Goal: Task Accomplishment & Management: Use online tool/utility

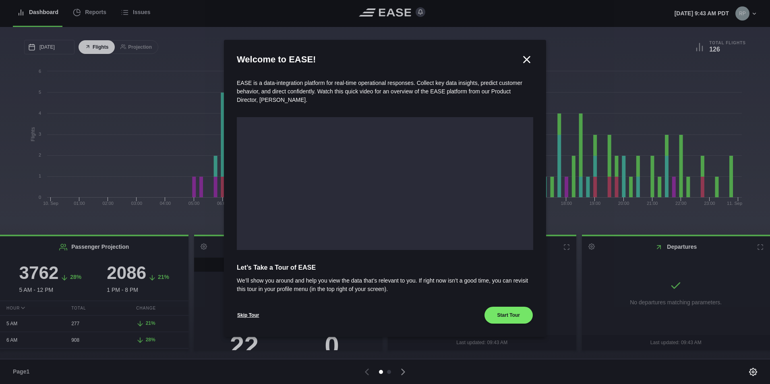
click at [526, 60] on icon at bounding box center [527, 59] width 6 height 6
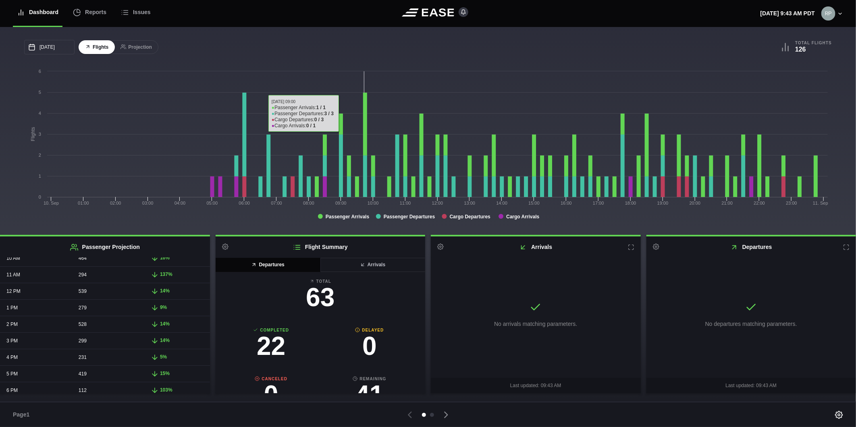
scroll to position [205, 0]
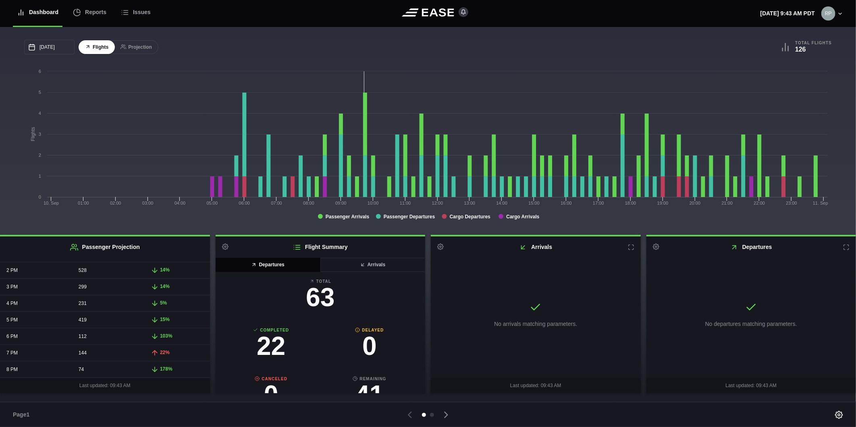
click at [145, 335] on div "103%" at bounding box center [177, 336] width 66 height 16
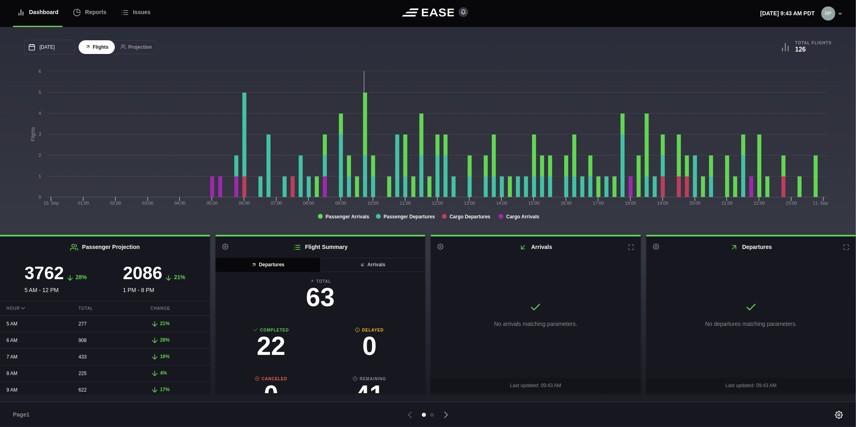
click at [160, 325] on span "21%" at bounding box center [165, 324] width 10 height 6
click at [77, 277] on span "28%" at bounding box center [81, 277] width 11 height 6
click at [152, 307] on icon at bounding box center [154, 305] width 5 height 5
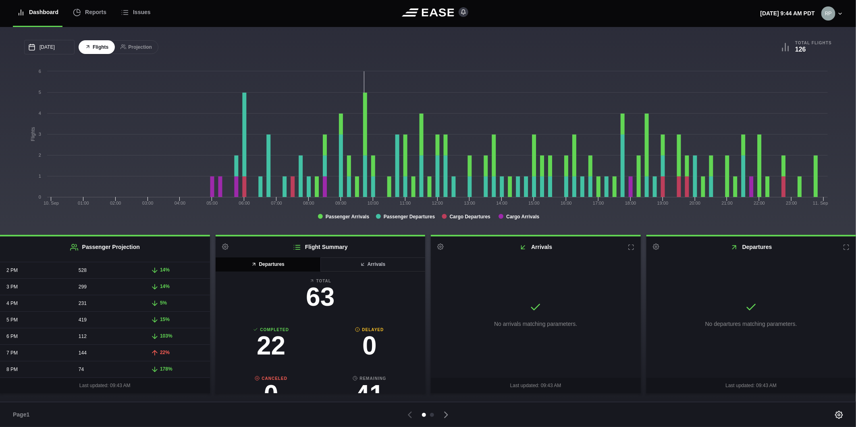
scroll to position [0, 0]
drag, startPoint x: 273, startPoint y: 266, endPoint x: 280, endPoint y: 269, distance: 7.6
click at [273, 266] on button "Departures" at bounding box center [267, 265] width 105 height 14
click at [346, 268] on button "Arrivals" at bounding box center [372, 265] width 105 height 14
click at [266, 264] on button "Departures" at bounding box center [267, 265] width 105 height 14
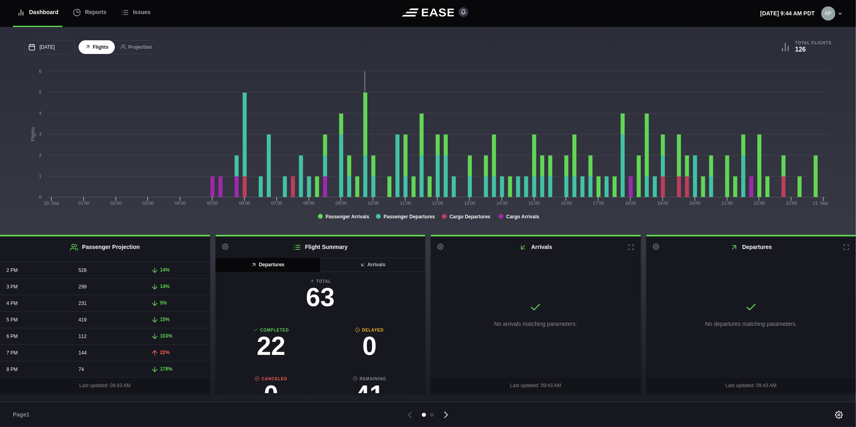
click at [444, 384] on icon at bounding box center [445, 414] width 11 height 11
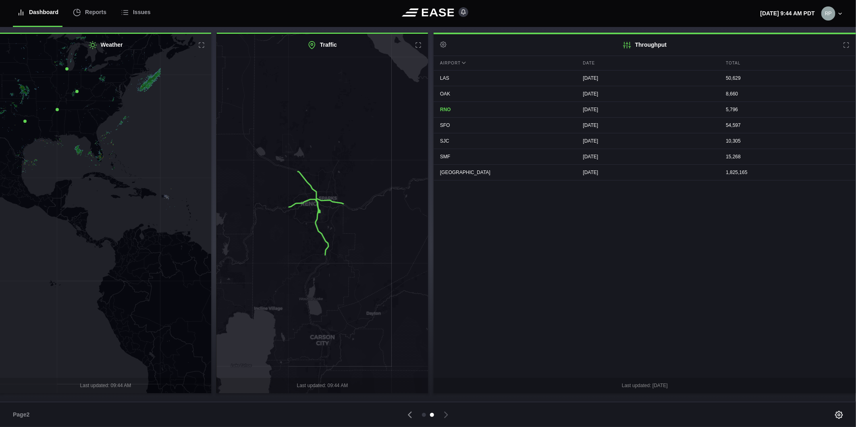
click at [59, 273] on icon at bounding box center [106, 213] width 256 height 433
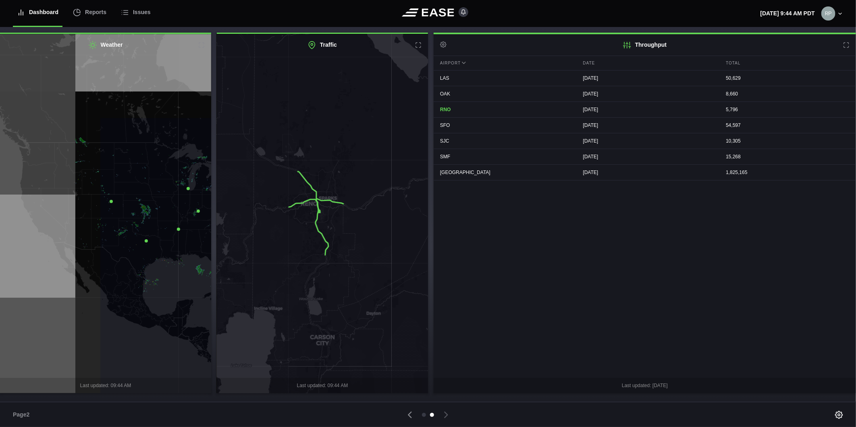
drag, startPoint x: 70, startPoint y: 224, endPoint x: 192, endPoint y: 342, distance: 169.5
click at [192, 342] on icon at bounding box center [227, 333] width 256 height 433
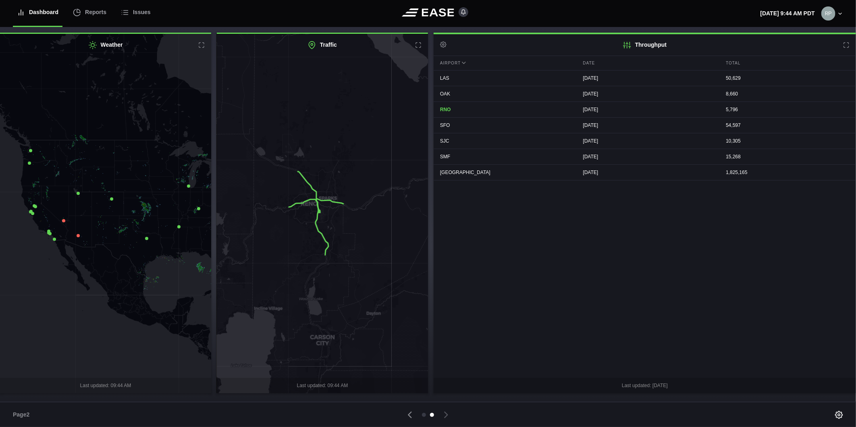
click at [62, 220] on icon at bounding box center [63, 220] width 3 height 3
click at [78, 235] on icon at bounding box center [78, 235] width 3 height 3
click at [63, 247] on icon at bounding box center [106, 213] width 256 height 433
click at [65, 220] on icon at bounding box center [63, 220] width 3 height 3
click at [61, 206] on span "Airport Closure" at bounding box center [62, 207] width 27 height 4
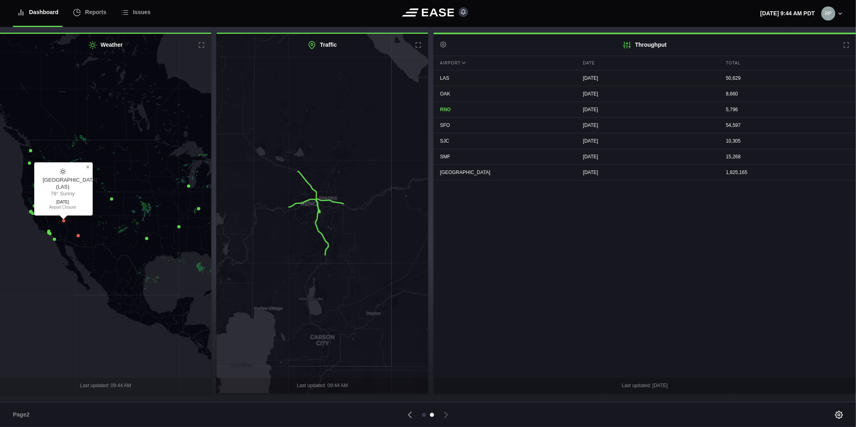
click at [62, 175] on icon at bounding box center [63, 171] width 6 height 6
drag, startPoint x: 58, startPoint y: 201, endPoint x: 58, endPoint y: 205, distance: 4.9
click at [58, 202] on span "07/28/2025" at bounding box center [63, 201] width 40 height 5
click at [60, 208] on span "Airport Closure" at bounding box center [62, 207] width 27 height 4
click at [73, 195] on span "78° Sunny" at bounding box center [63, 194] width 40 height 7
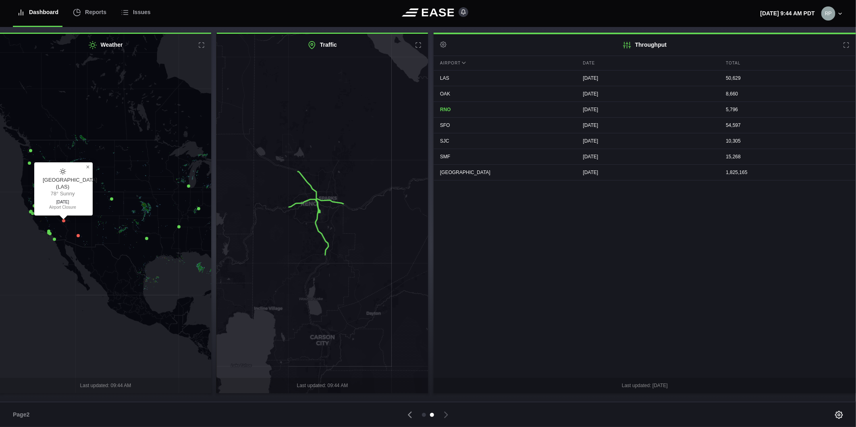
click at [62, 221] on icon at bounding box center [63, 220] width 3 height 3
click at [77, 236] on icon at bounding box center [78, 235] width 3 height 3
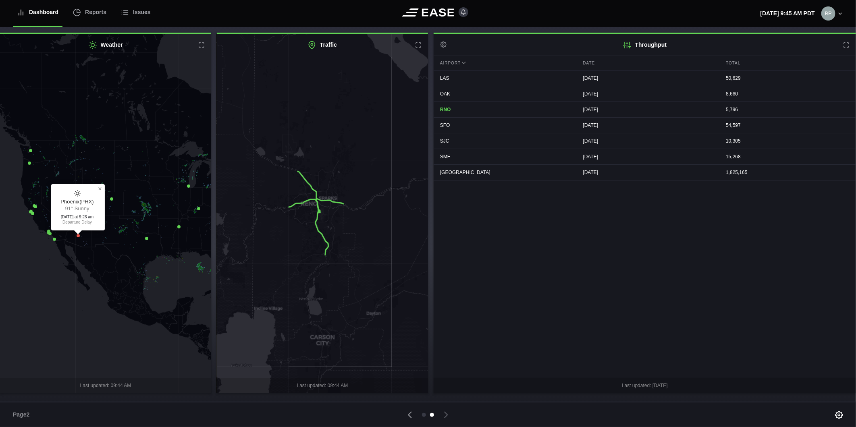
click at [113, 198] on icon at bounding box center [106, 213] width 256 height 433
click at [200, 46] on icon at bounding box center [201, 45] width 6 height 6
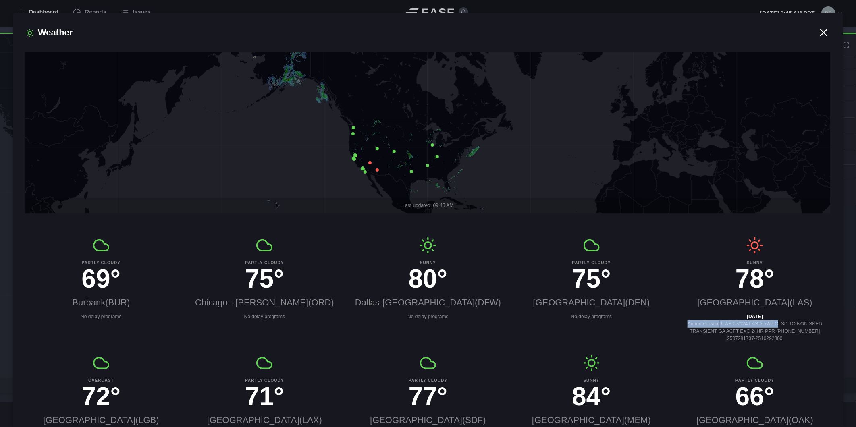
drag, startPoint x: 775, startPoint y: 324, endPoint x: 687, endPoint y: 323, distance: 88.2
click at [687, 323] on span "Airport Closure : !LAS 07/124 LAS AD AP CLSD TO NON SKED TRANSIENT GA ACFT EXC …" at bounding box center [754, 331] width 135 height 20
click at [770, 31] on icon at bounding box center [823, 33] width 12 height 12
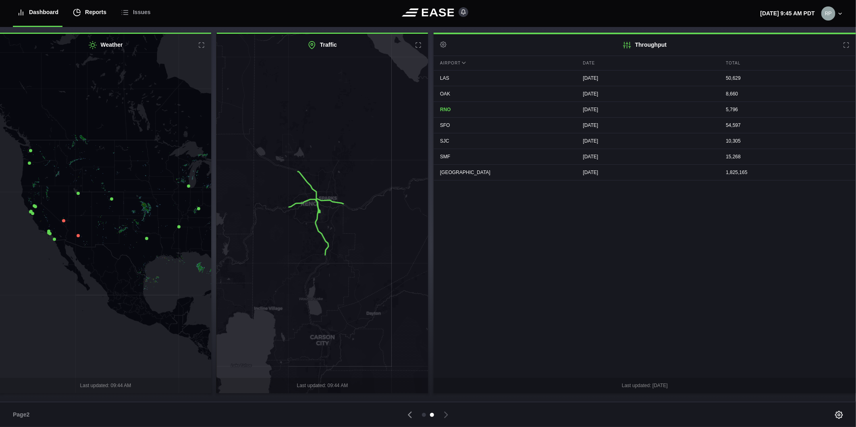
click at [89, 15] on div "Reports" at bounding box center [89, 12] width 33 height 27
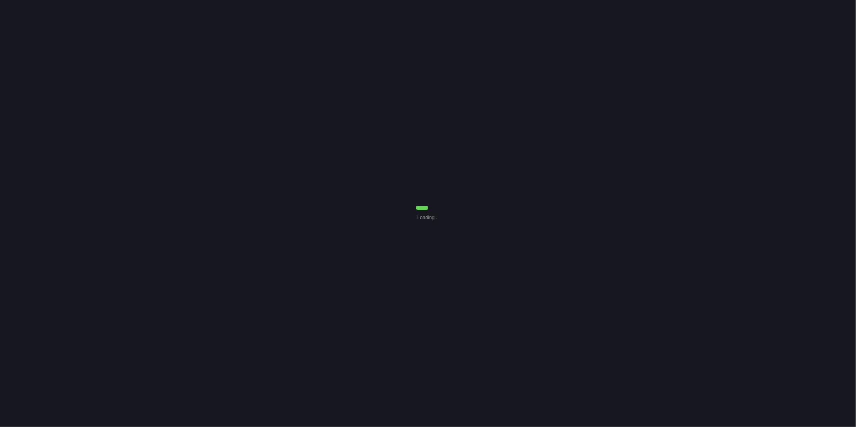
select select "7"
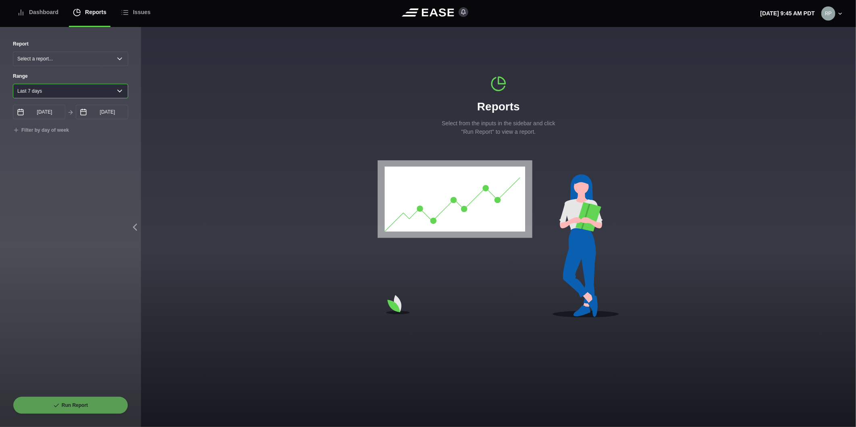
click at [41, 91] on select "Yesterday Last 7 days Last 14 days Last 30 days Last 6 weeks" at bounding box center [70, 91] width 115 height 15
click at [42, 92] on select "Yesterday Last 7 days Last 14 days Last 30 days Last 6 weeks" at bounding box center [70, 91] width 115 height 15
click at [49, 59] on select "Select a report... Arrivals Common Use Daily Throughput Departures Passenger Pr…" at bounding box center [70, 59] width 115 height 15
select select "Passenger Projection"
click at [13, 52] on select "Select a report... Arrivals Common Use Daily Throughput Departures Passenger Pr…" at bounding box center [70, 59] width 115 height 15
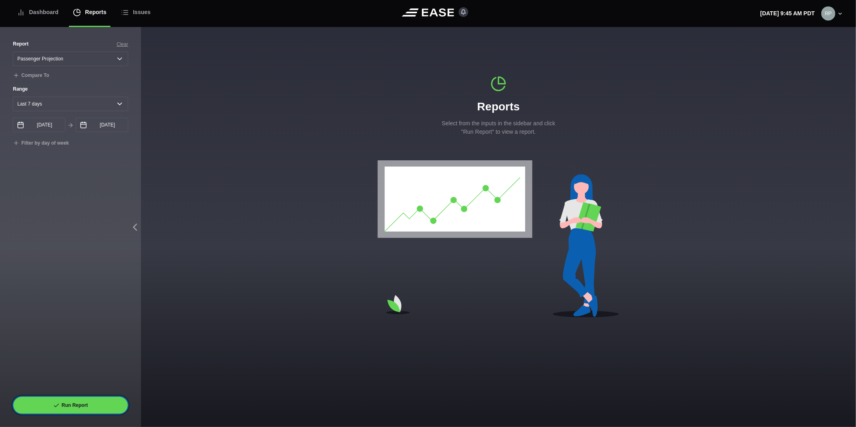
click at [57, 384] on button "Run Report" at bounding box center [70, 405] width 115 height 18
select select "Passenger Projection"
select select "7"
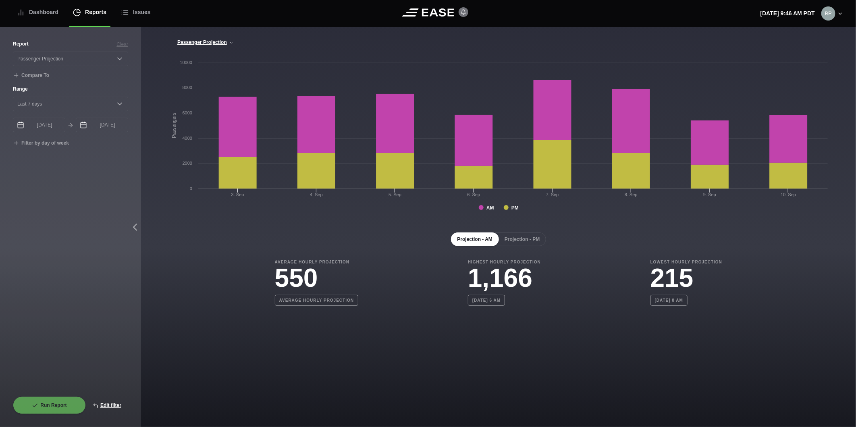
click at [462, 9] on icon at bounding box center [463, 12] width 8 height 8
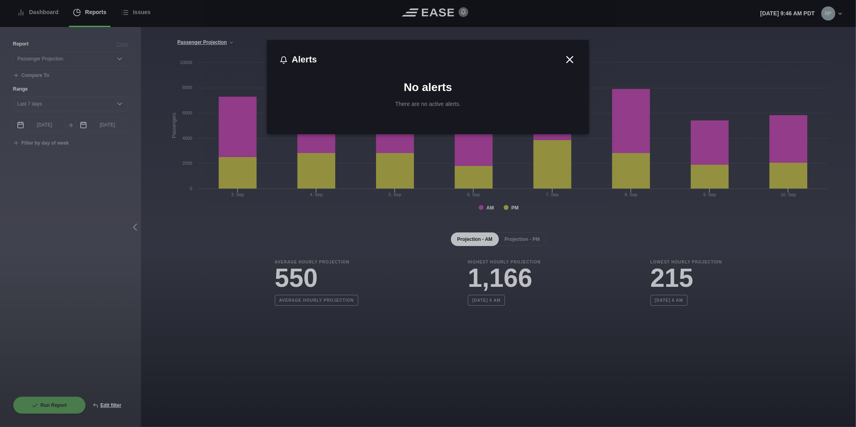
click at [462, 9] on div at bounding box center [428, 213] width 856 height 427
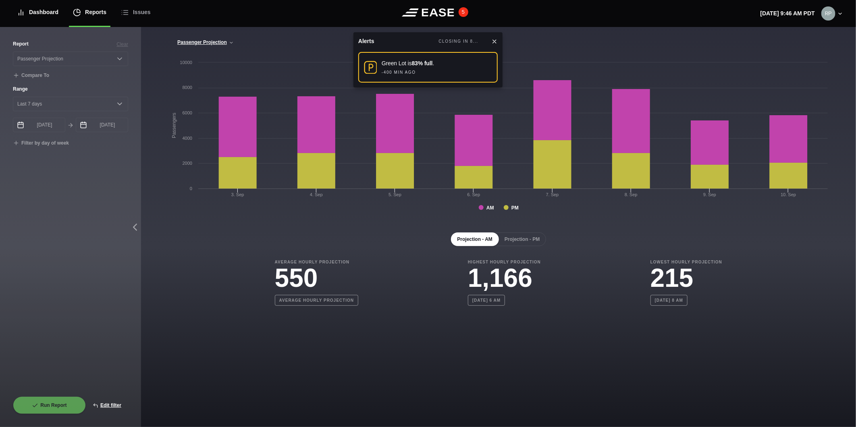
click at [41, 14] on div "Dashboard" at bounding box center [37, 12] width 41 height 27
